Goal: Check status: Check status

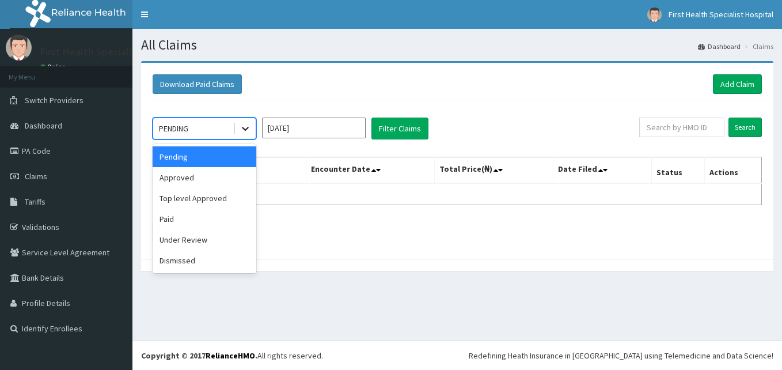
click at [247, 127] on icon at bounding box center [246, 129] width 12 height 12
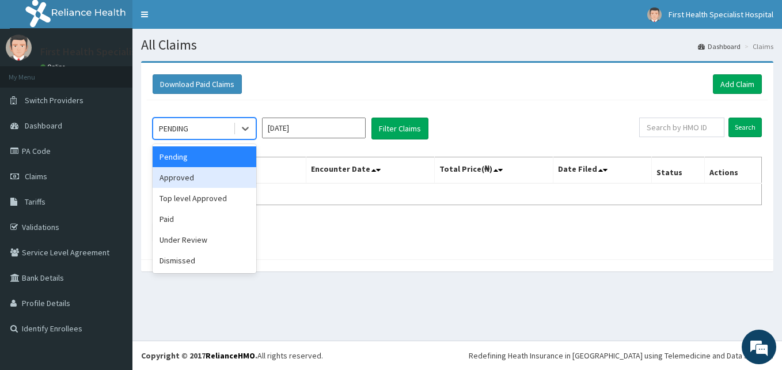
click at [181, 176] on div "Approved" at bounding box center [205, 177] width 104 height 21
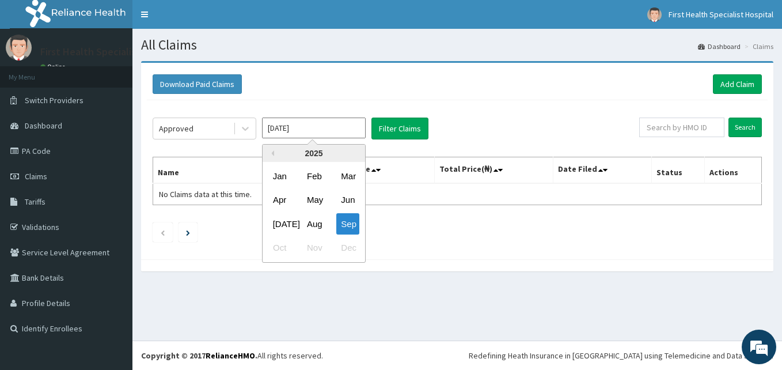
click at [357, 128] on input "[DATE]" at bounding box center [314, 128] width 104 height 21
click at [312, 229] on div "Aug" at bounding box center [313, 223] width 23 height 21
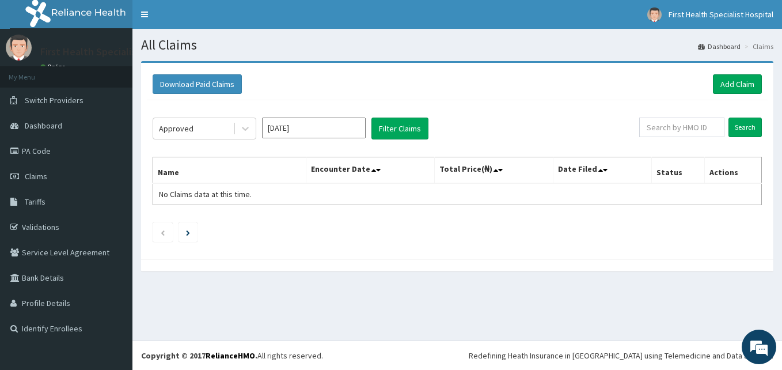
type input "[DATE]"
click at [396, 129] on button "Filter Claims" at bounding box center [400, 129] width 57 height 22
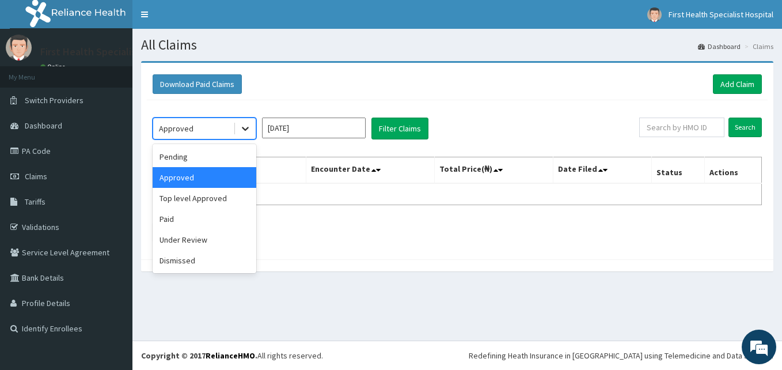
click at [245, 128] on icon at bounding box center [246, 129] width 12 height 12
click at [206, 196] on div "Top level Approved" at bounding box center [205, 198] width 104 height 21
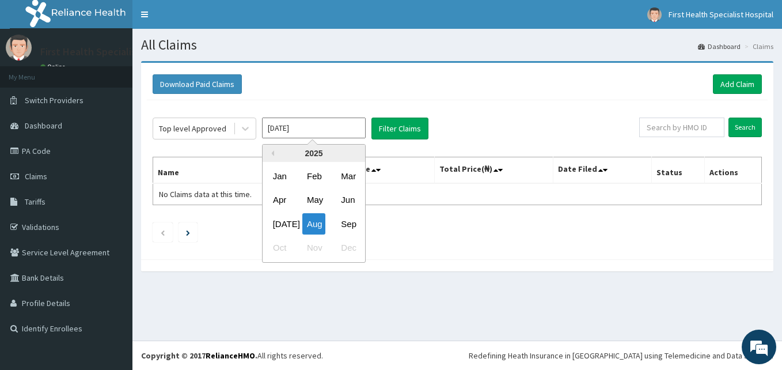
click at [356, 131] on input "[DATE]" at bounding box center [314, 128] width 104 height 21
click at [315, 226] on div "Aug" at bounding box center [313, 223] width 23 height 21
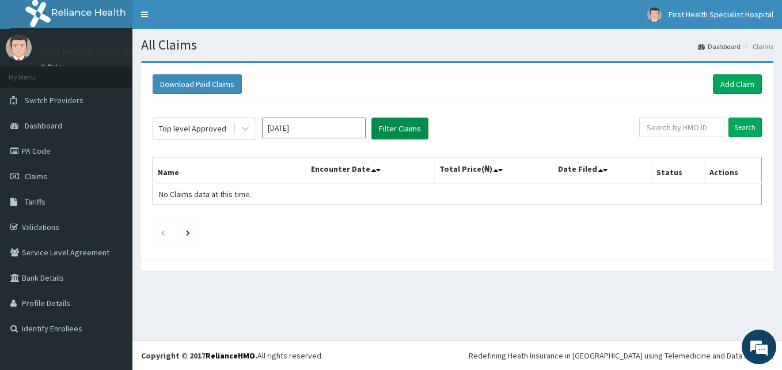
click at [396, 131] on button "Filter Claims" at bounding box center [400, 129] width 57 height 22
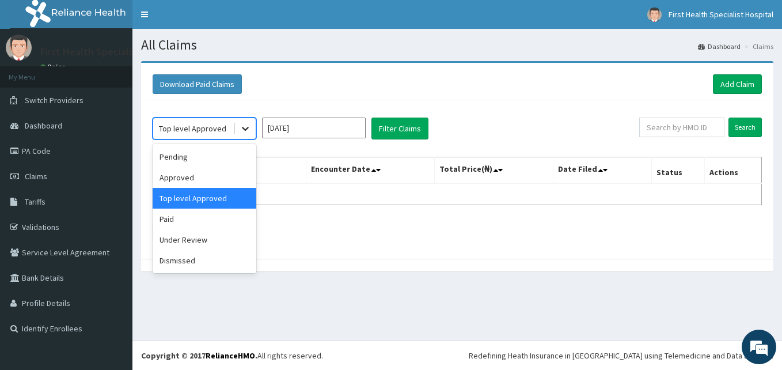
click at [245, 128] on icon at bounding box center [246, 129] width 12 height 12
click at [170, 219] on div "Paid" at bounding box center [205, 219] width 104 height 21
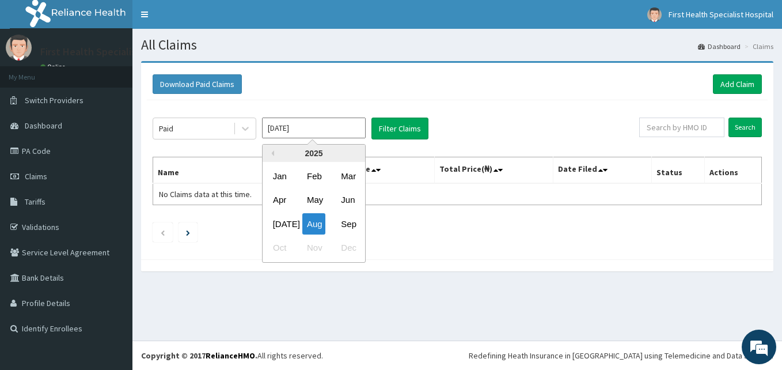
click at [362, 128] on input "[DATE]" at bounding box center [314, 128] width 104 height 21
click at [318, 221] on div "Aug" at bounding box center [313, 223] width 23 height 21
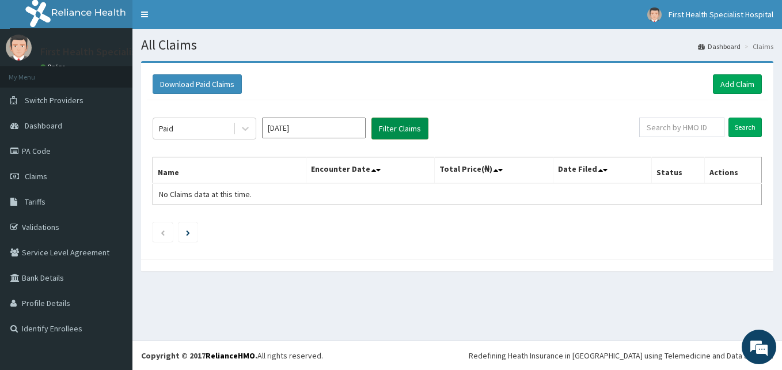
click at [389, 126] on button "Filter Claims" at bounding box center [400, 129] width 57 height 22
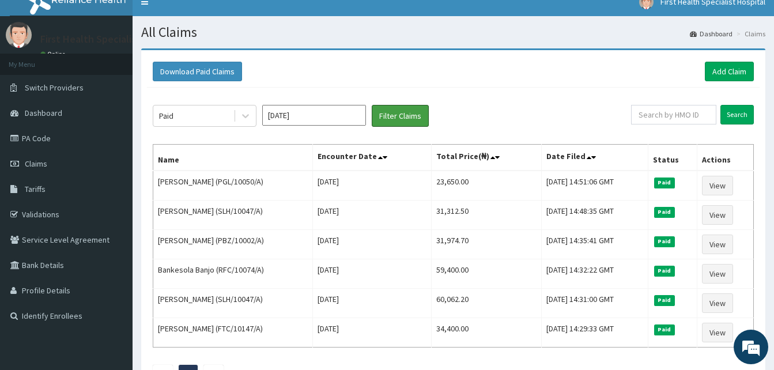
scroll to position [23, 0]
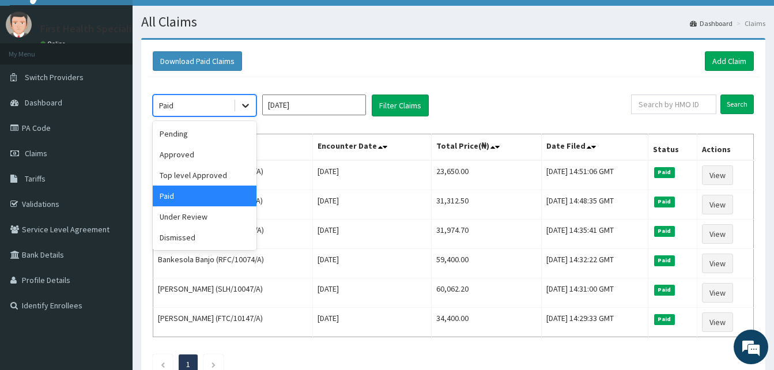
click at [246, 104] on icon at bounding box center [246, 106] width 12 height 12
click at [198, 214] on div "Under Review" at bounding box center [205, 216] width 104 height 21
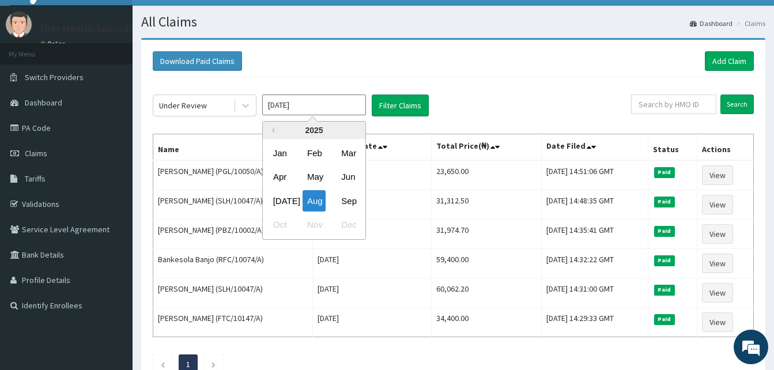
click at [328, 111] on input "[DATE]" at bounding box center [314, 104] width 104 height 21
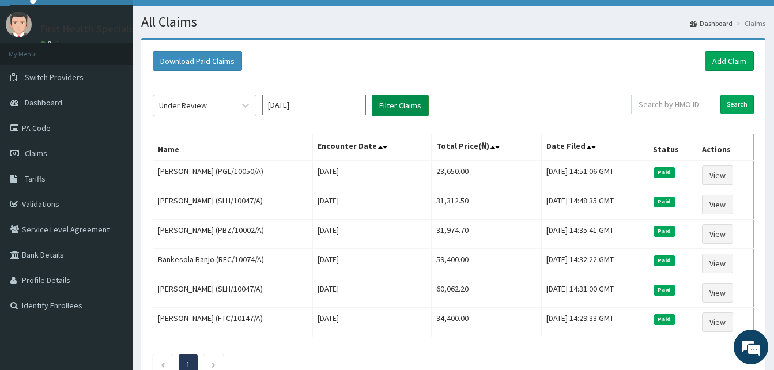
click at [391, 104] on button "Filter Claims" at bounding box center [400, 105] width 57 height 22
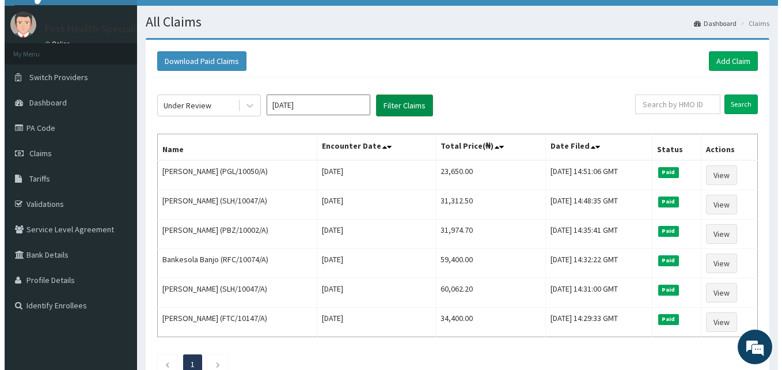
scroll to position [0, 0]
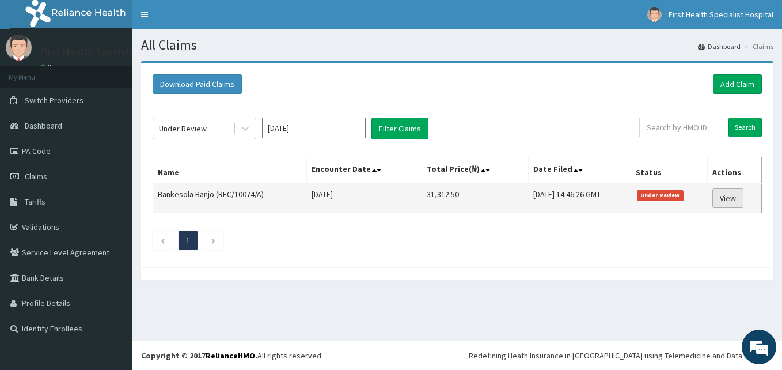
click at [732, 195] on link "View" at bounding box center [728, 198] width 31 height 20
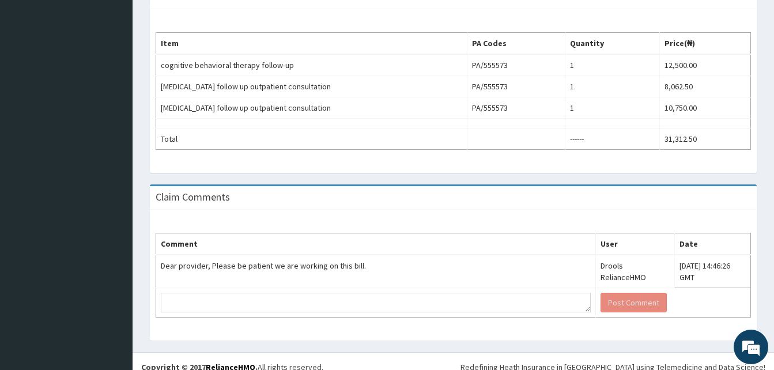
click at [660, 289] on table "Comment User Date Dear provider, Please be patient we are working on this bill.…" at bounding box center [453, 275] width 595 height 85
click at [649, 290] on table "Comment User Date Dear provider, Please be patient we are working on this bill.…" at bounding box center [453, 275] width 595 height 85
